Goal: Task Accomplishment & Management: Manage account settings

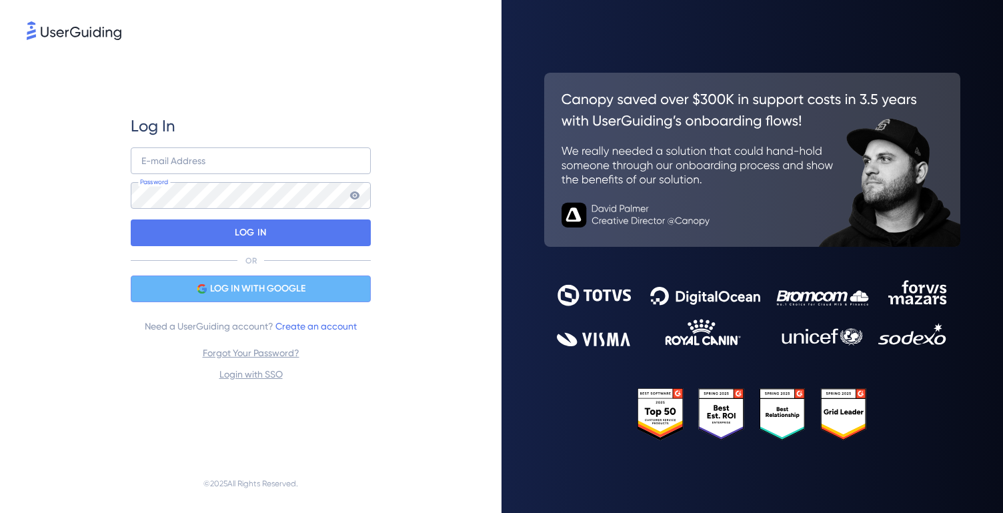
click at [260, 299] on div "LOG IN WITH GOOGLE" at bounding box center [251, 288] width 240 height 27
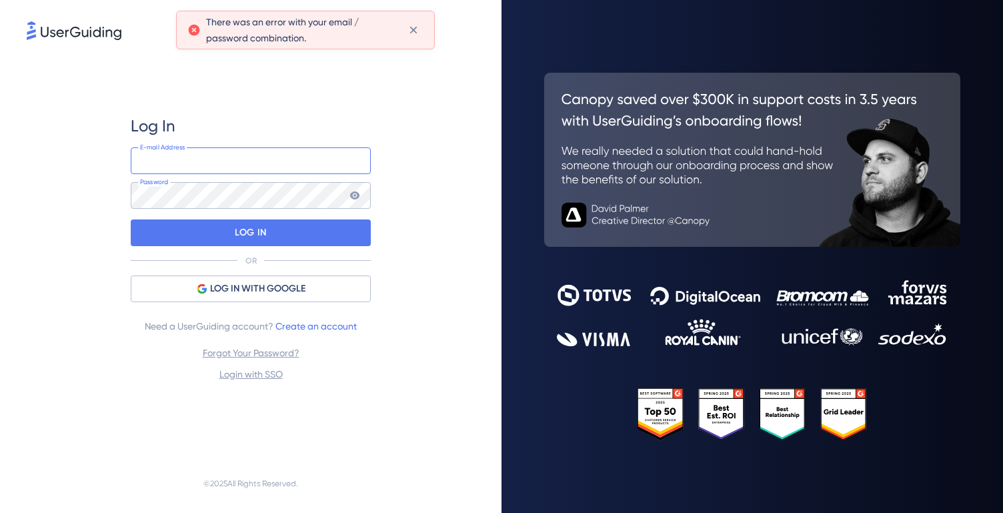
click at [238, 163] on input "email" at bounding box center [251, 160] width 240 height 27
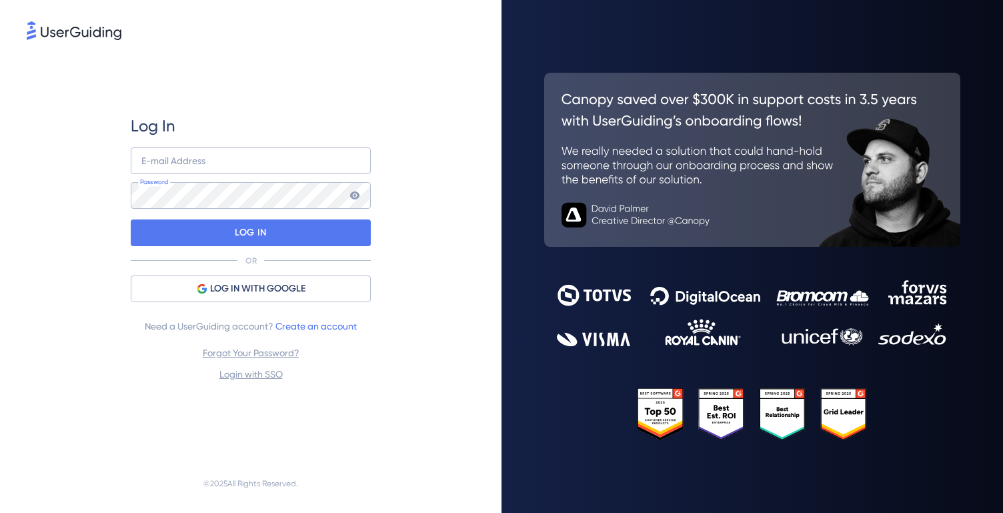
click at [355, 196] on icon at bounding box center [354, 195] width 11 height 11
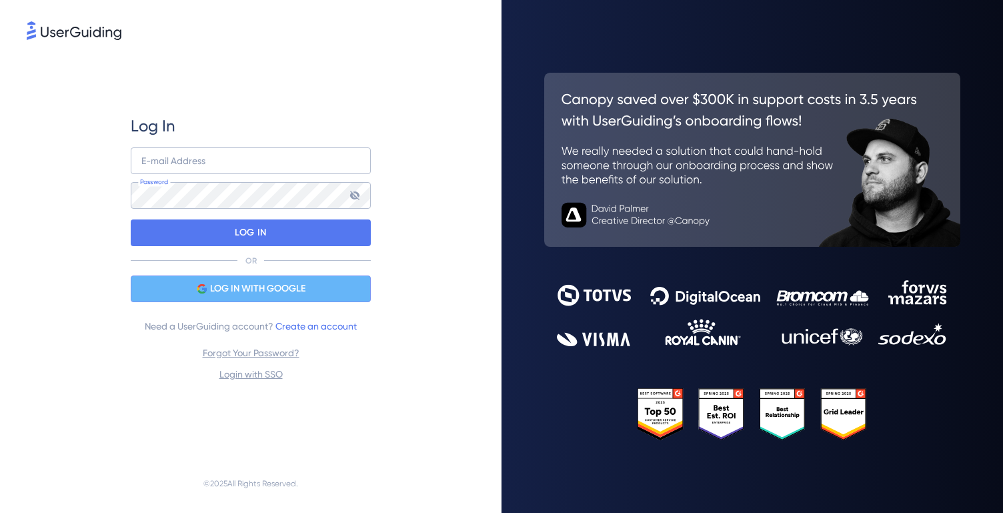
click at [265, 285] on span "LOG IN WITH GOOGLE" at bounding box center [257, 289] width 95 height 16
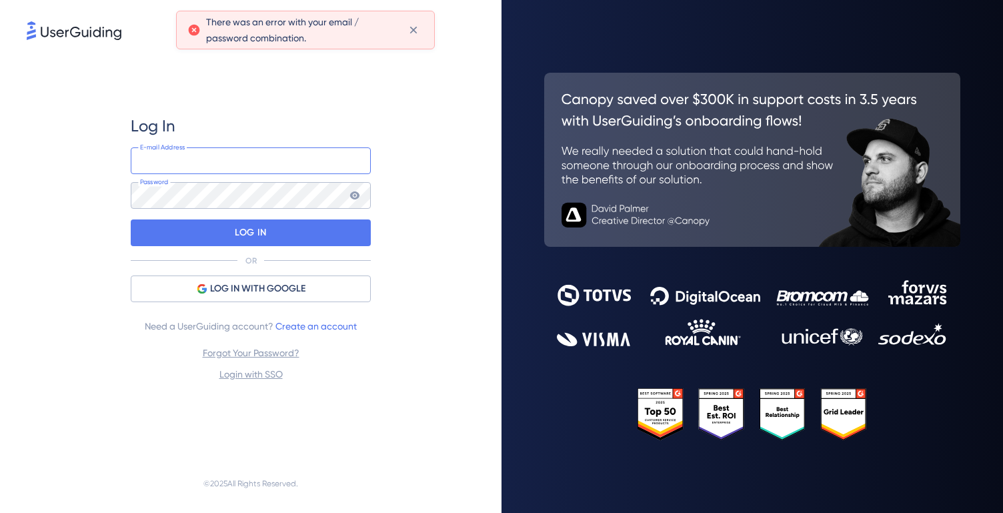
click at [229, 167] on input "email" at bounding box center [251, 160] width 240 height 27
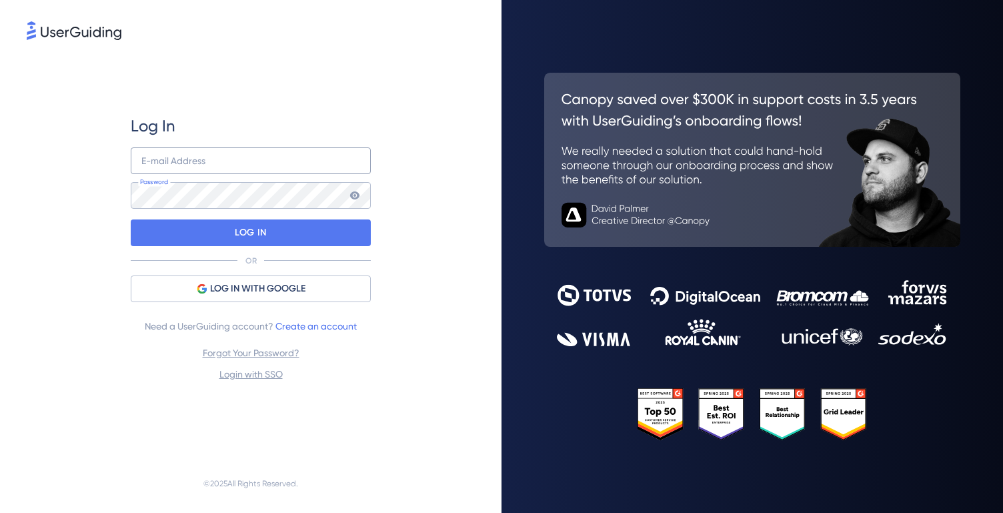
click at [289, 161] on input "email" at bounding box center [251, 160] width 240 height 27
type input "[PERSON_NAME][EMAIL_ADDRESS][PERSON_NAME][PERSON_NAME][DOMAIN_NAME]"
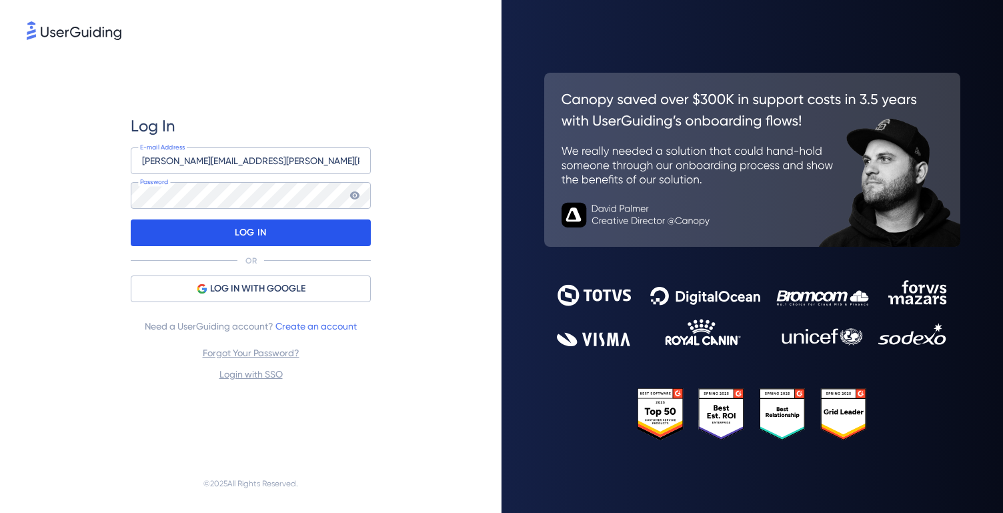
click at [307, 231] on div "LOG IN" at bounding box center [251, 232] width 240 height 27
